Goal: Register for event/course

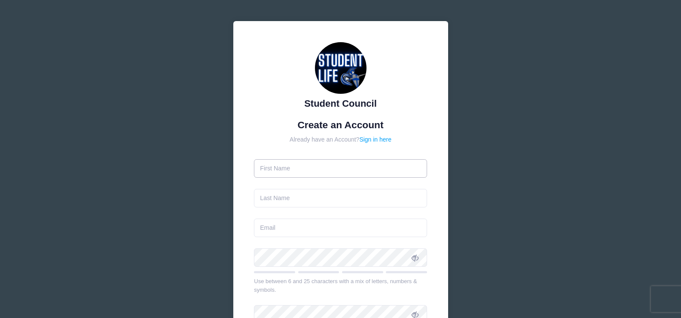
click at [308, 177] on input "text" at bounding box center [340, 168] width 173 height 18
type input "[PERSON_NAME]"
type input "[EMAIL_ADDRESS][DOMAIN_NAME]"
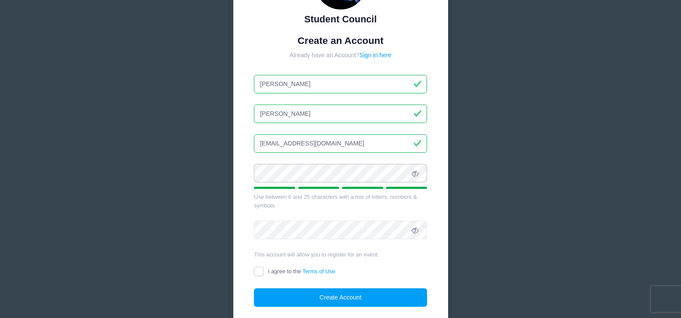
scroll to position [86, 0]
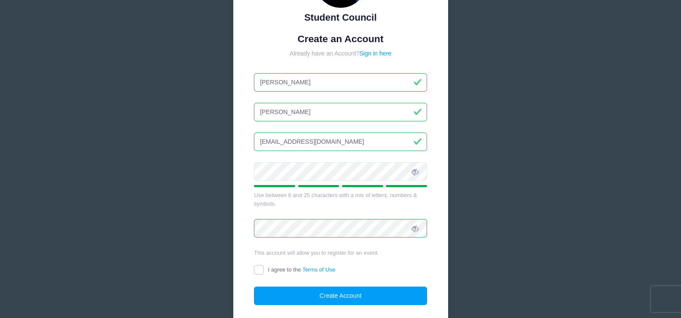
click at [259, 271] on input "I agree to the Terms of Use" at bounding box center [259, 270] width 10 height 10
checkbox input "true"
click at [330, 293] on button "Create Account" at bounding box center [340, 295] width 173 height 18
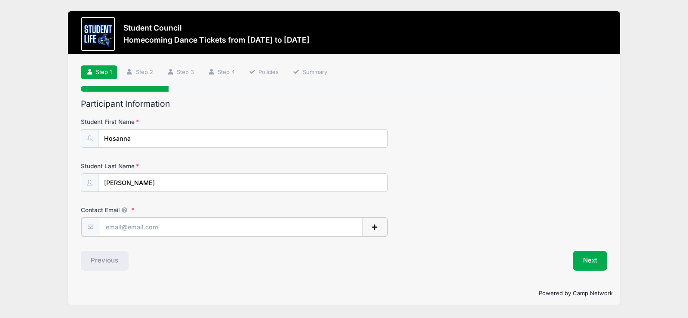
click at [163, 229] on input "Contact Email" at bounding box center [231, 226] width 263 height 18
click at [190, 233] on input "Contact Email" at bounding box center [231, 226] width 263 height 18
paste input "hosannaloera@education.vchstrojans.or"
type input "[EMAIL_ADDRESS][DOMAIN_NAME]"
click at [578, 260] on button "Next" at bounding box center [590, 260] width 35 height 20
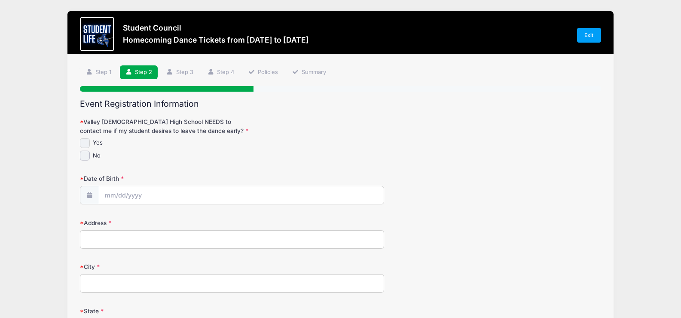
click at [86, 144] on input "Yes" at bounding box center [85, 143] width 10 height 10
checkbox input "true"
click at [125, 193] on input "Date of Birth" at bounding box center [241, 195] width 285 height 18
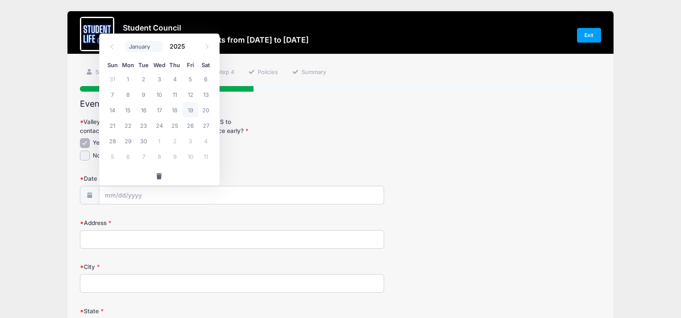
click at [147, 51] on select "January February March April May June July August September October November De…" at bounding box center [144, 46] width 38 height 11
select select "2"
click at [125, 41] on select "January February March April May June July August September October November De…" at bounding box center [144, 46] width 38 height 11
click at [187, 94] on span "7" at bounding box center [190, 93] width 15 height 15
type input "03/07/2025"
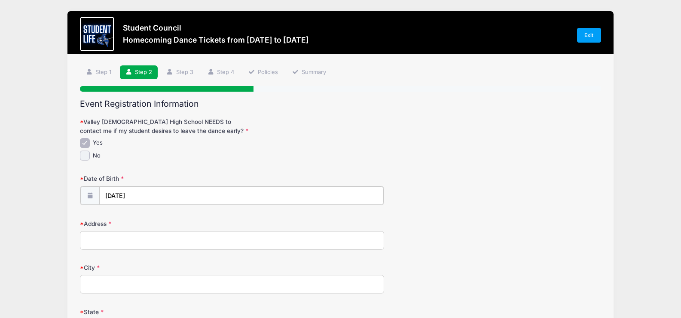
click at [152, 196] on input "03/07/2025" at bounding box center [241, 195] width 285 height 18
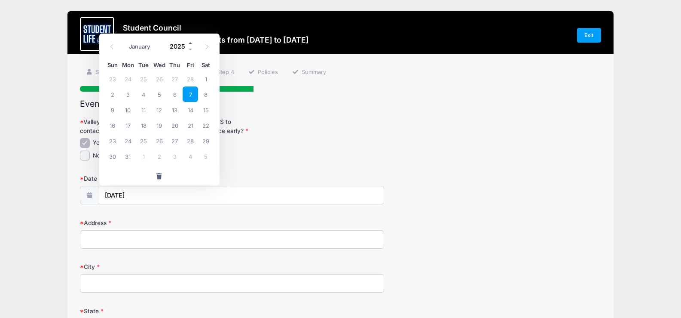
click at [188, 46] on span at bounding box center [191, 43] width 6 height 6
click at [189, 50] on span at bounding box center [191, 49] width 6 height 6
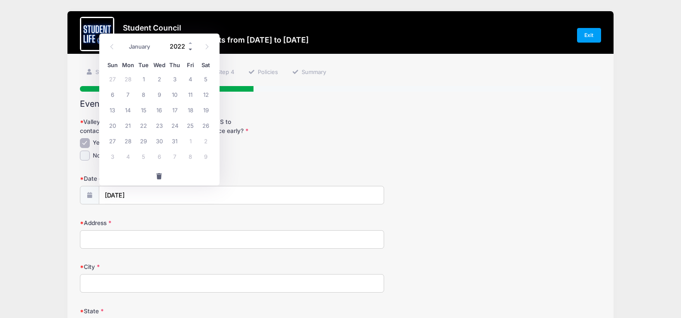
click at [189, 50] on span at bounding box center [191, 49] width 6 height 6
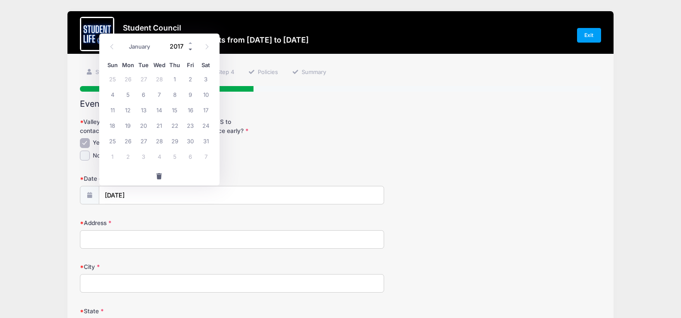
click at [189, 50] on span at bounding box center [191, 49] width 6 height 6
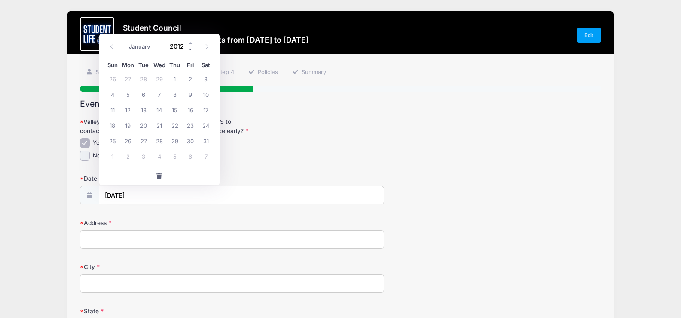
click at [189, 50] on span at bounding box center [191, 49] width 6 height 6
type input "2010"
click at [368, 105] on h2 "Event Registration Information" at bounding box center [340, 104] width 521 height 10
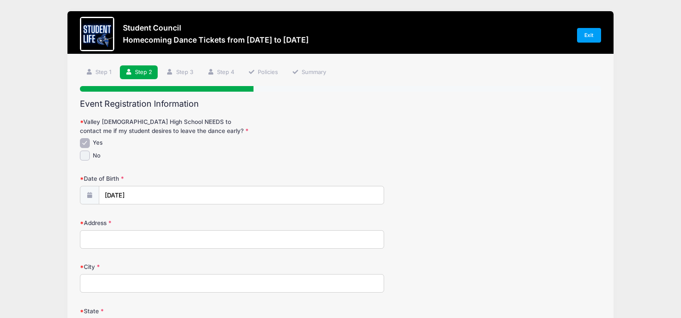
click at [180, 239] on input "Address" at bounding box center [232, 239] width 304 height 18
type input "2439 S. Rogers"
type input "MESA"
select select "AZ"
type input "85202"
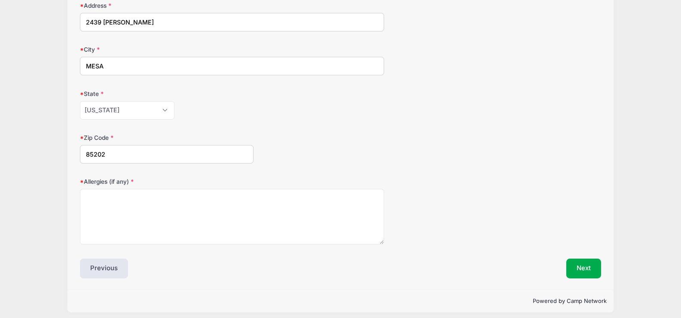
scroll to position [223, 0]
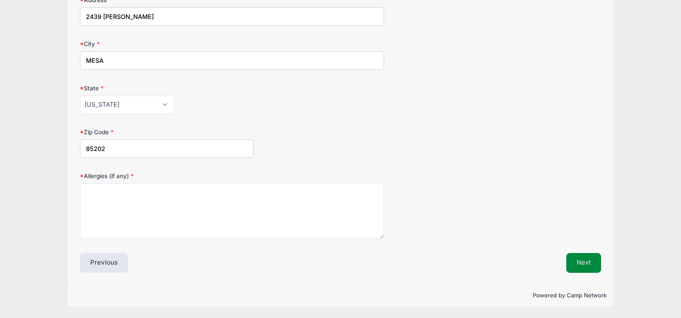
click at [571, 259] on button "Next" at bounding box center [583, 263] width 35 height 20
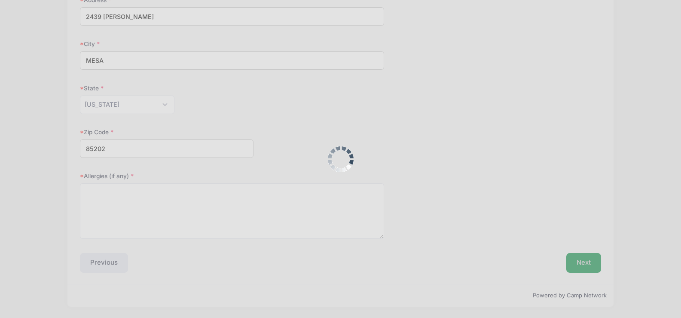
scroll to position [233, 0]
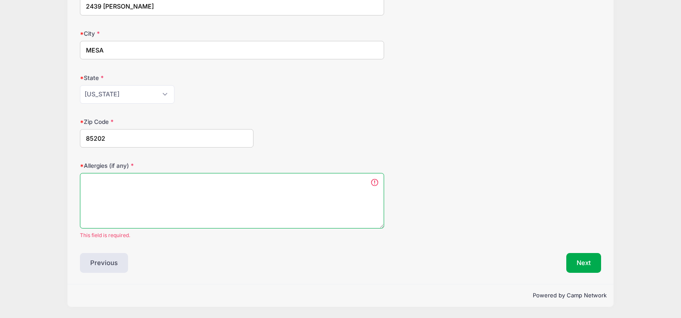
click at [228, 214] on textarea "Allergies (if any)" at bounding box center [232, 200] width 304 height 55
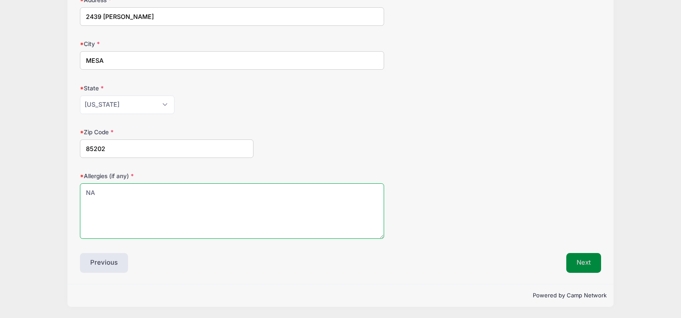
type textarea "NA"
click at [580, 259] on button "Next" at bounding box center [583, 263] width 35 height 20
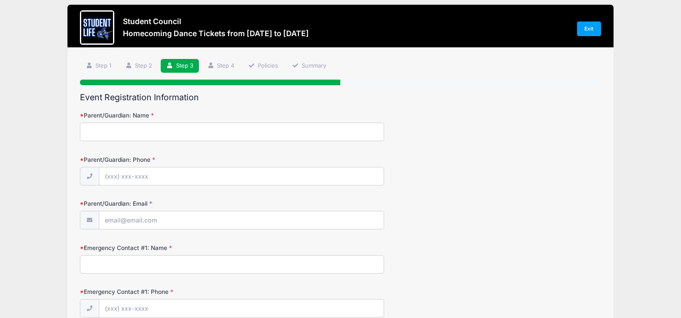
scroll to position [0, 0]
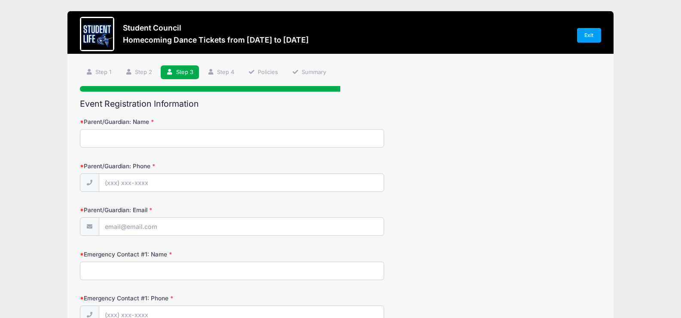
click at [153, 139] on input "Parent/Guardian: Name" at bounding box center [232, 138] width 304 height 18
type input "j"
type input "Jessica Loera"
click at [117, 184] on input "Parent/Guardian: Phone" at bounding box center [241, 183] width 285 height 18
type input "(480) 318-0901"
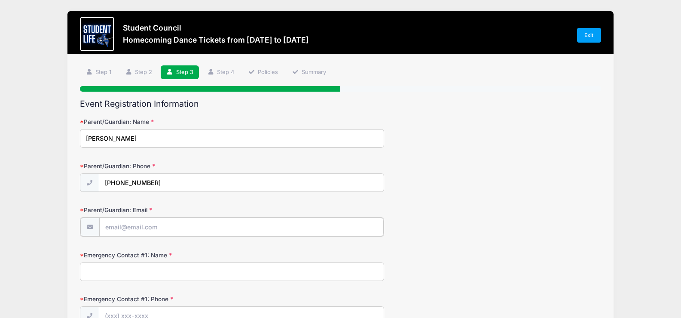
click at [119, 225] on input "Parent/Guardian: Email" at bounding box center [241, 226] width 285 height 18
type input "jecka9301@aol.com"
click at [139, 272] on input "Emergency Contact #1: Name" at bounding box center [232, 270] width 304 height 18
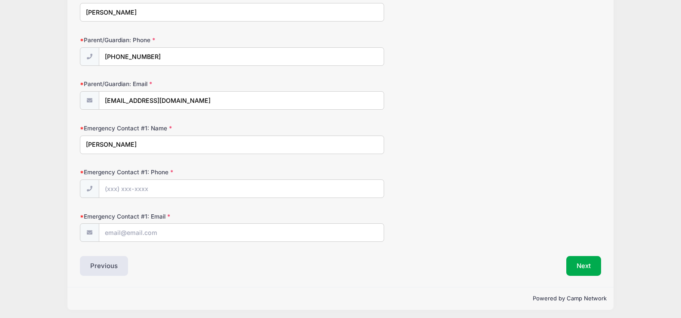
scroll to position [129, 0]
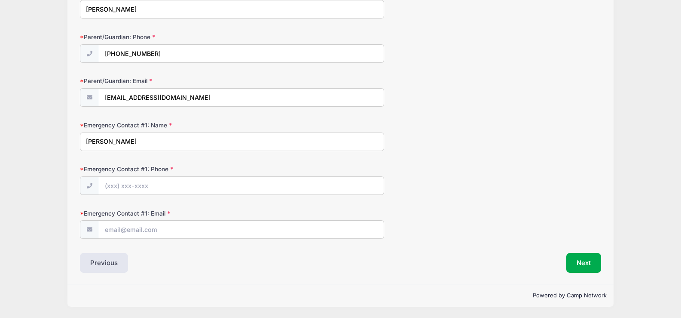
type input "Jessica Loera"
click at [110, 184] on input "Emergency Contact #1: Phone" at bounding box center [241, 186] width 285 height 18
type input "(480) 318-0901"
click at [132, 234] on input "Emergency Contact #1: Email" at bounding box center [241, 229] width 285 height 18
type input "jecka9301@aol.com"
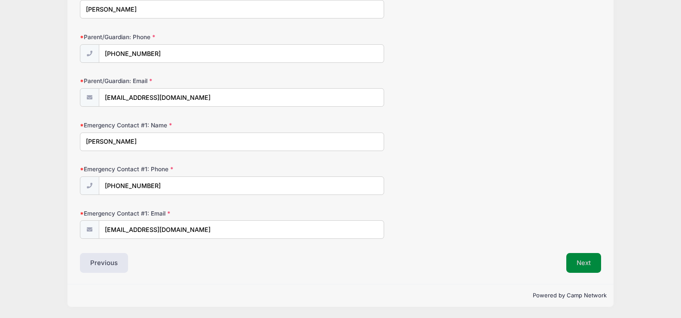
click at [594, 267] on button "Next" at bounding box center [583, 263] width 35 height 20
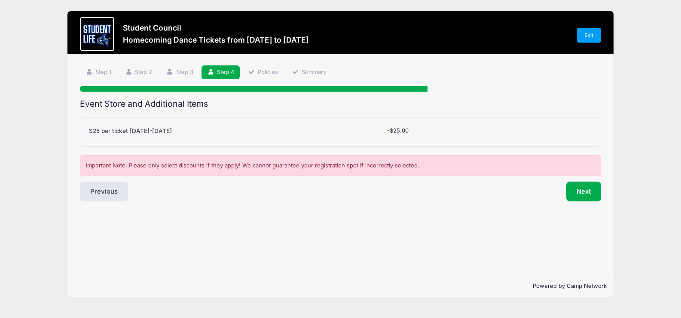
scroll to position [0, 0]
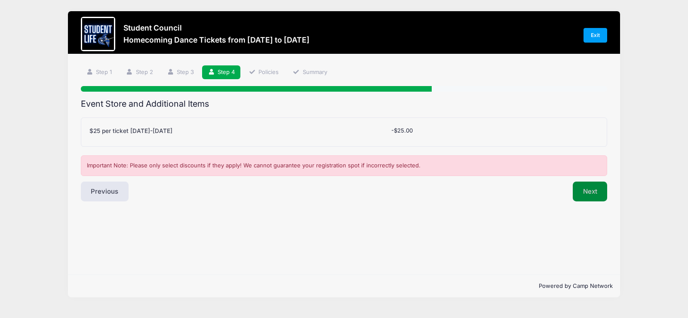
click at [576, 195] on button "Next" at bounding box center [590, 191] width 35 height 20
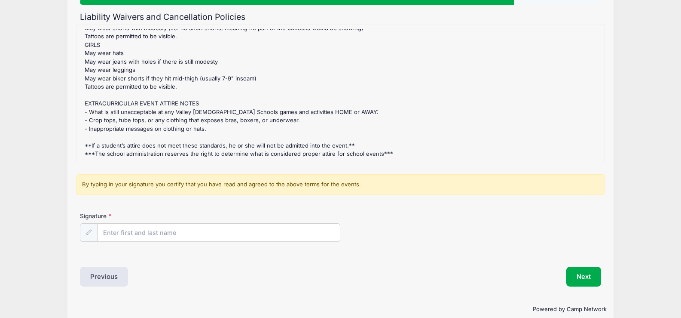
scroll to position [101, 0]
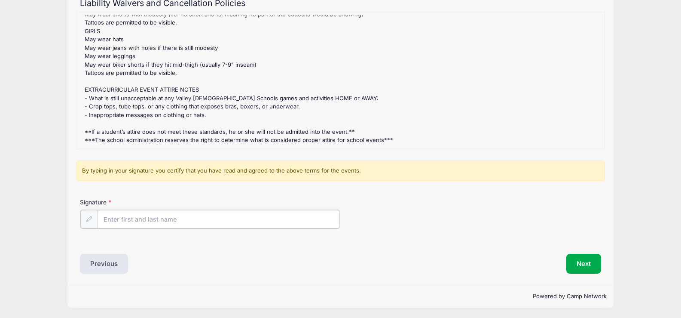
click at [220, 212] on input "Signature" at bounding box center [219, 219] width 242 height 18
click at [177, 222] on input "Signature" at bounding box center [219, 219] width 242 height 18
type input "Jessica Loera"
click at [569, 263] on button "Next" at bounding box center [583, 263] width 35 height 20
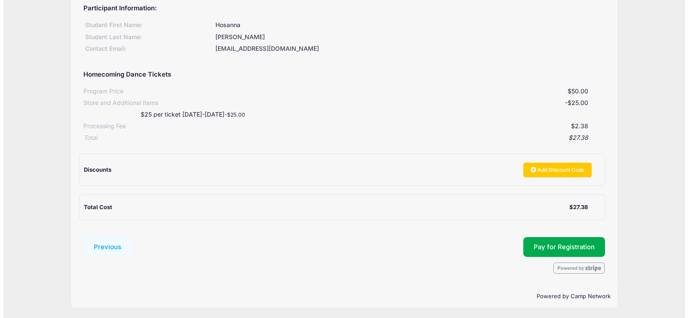
scroll to position [113, 0]
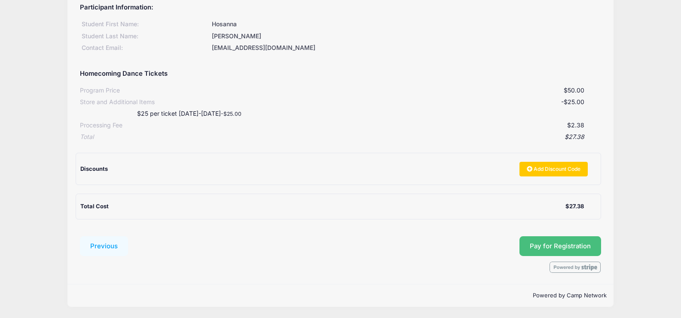
click at [559, 247] on button "Pay for Registration" at bounding box center [561, 246] width 82 height 20
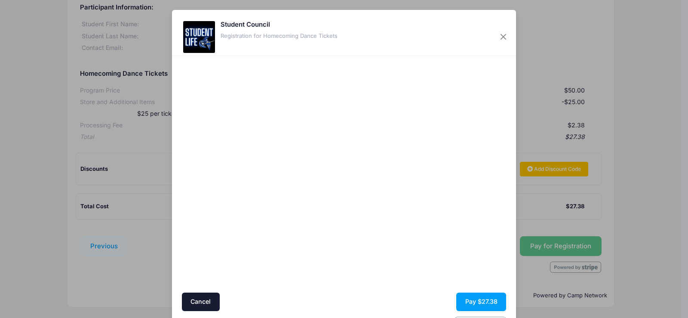
scroll to position [29, 0]
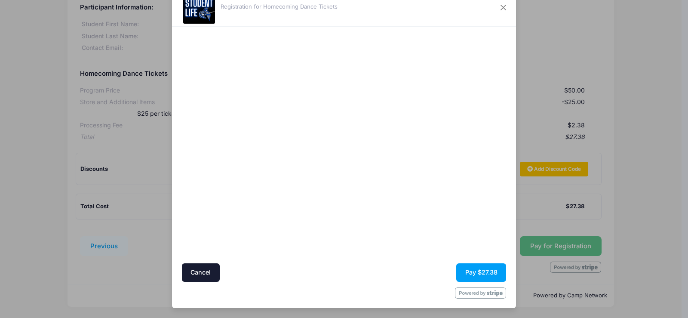
click at [469, 284] on form "Cancel Pay $27.38" at bounding box center [344, 164] width 325 height 267
click at [467, 274] on button "Pay $27.38" at bounding box center [481, 272] width 50 height 18
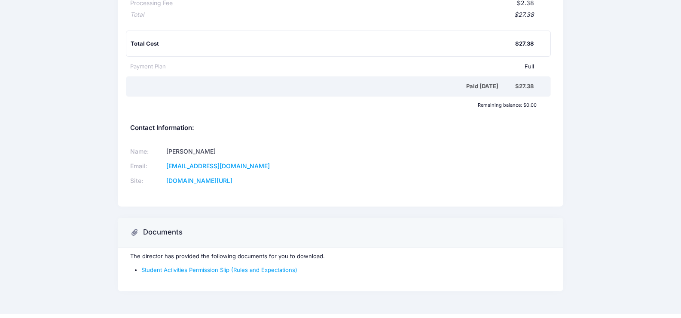
scroll to position [181, 0]
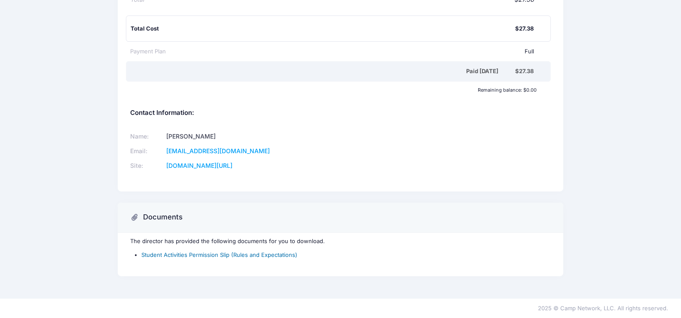
click at [194, 254] on link "Student Activities Permission Slip (Rules and Expectations)" at bounding box center [219, 254] width 156 height 7
